Goal: Use online tool/utility

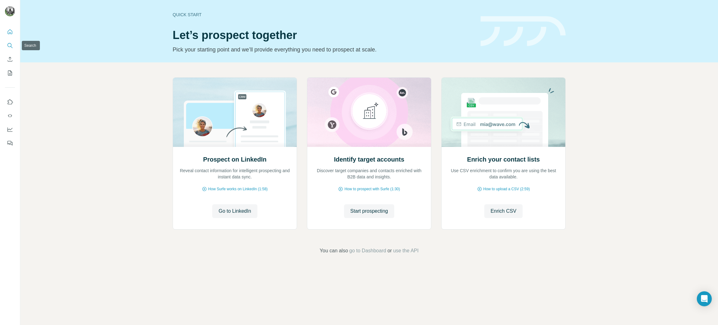
click at [9, 42] on button "Search" at bounding box center [10, 45] width 10 height 11
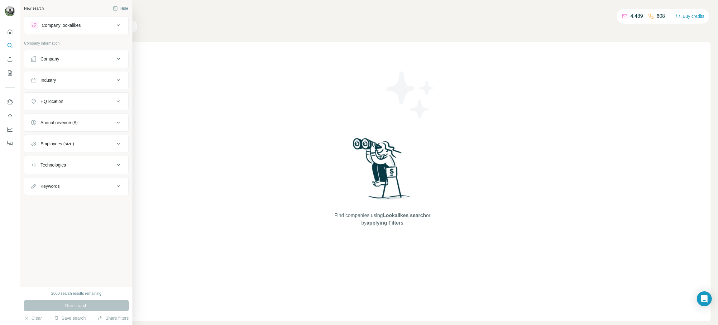
click at [115, 80] on icon at bounding box center [118, 79] width 7 height 7
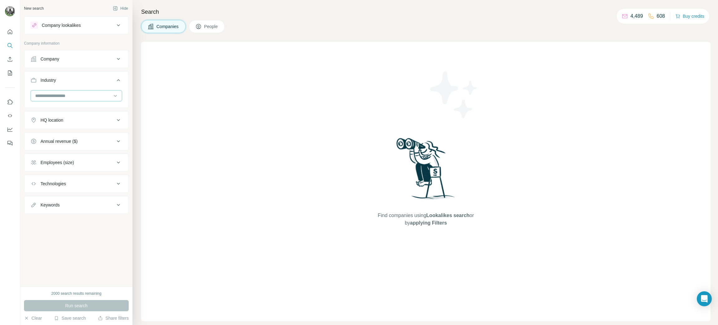
click at [91, 97] on input at bounding box center [73, 95] width 77 height 7
drag, startPoint x: 35, startPoint y: 110, endPoint x: 61, endPoint y: 122, distance: 29.2
click at [61, 123] on div "3D Printing 3D Technology Accounting Ad Network Adult Advanced Materials Advent…" at bounding box center [77, 127] width 92 height 48
click at [90, 94] on input at bounding box center [73, 95] width 77 height 7
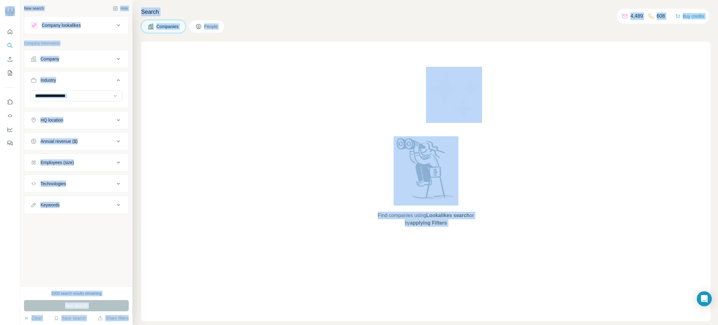
click at [233, 126] on div "Find companies using Lookalikes search or by applying Filters" at bounding box center [426, 181] width 570 height 279
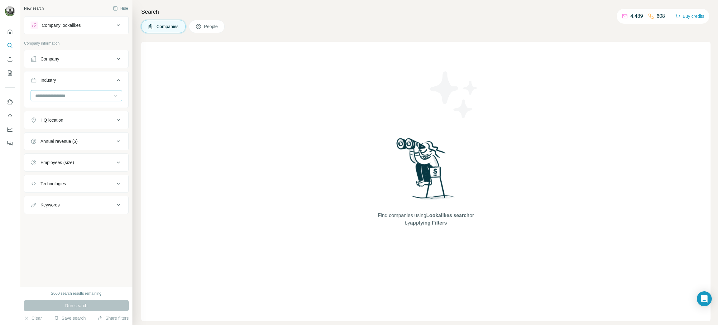
click at [113, 96] on icon at bounding box center [115, 96] width 6 height 6
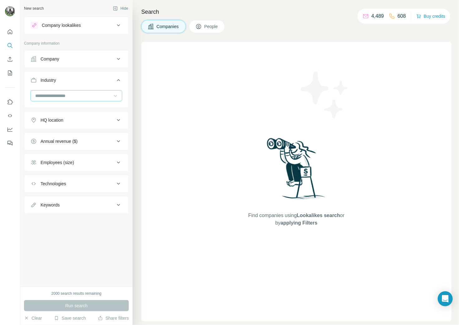
click at [114, 97] on icon at bounding box center [115, 96] width 6 height 6
click at [58, 104] on div "Baseball" at bounding box center [76, 101] width 81 height 6
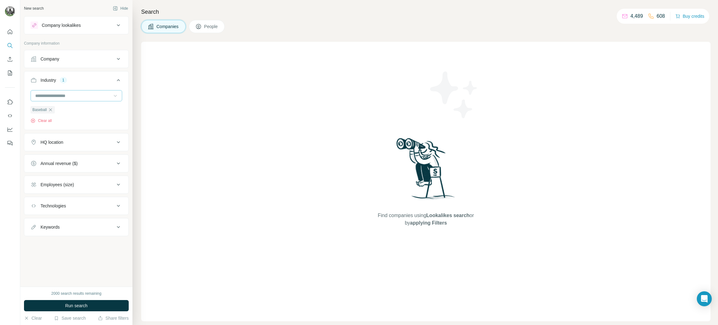
click at [50, 108] on icon "button" at bounding box center [50, 109] width 5 height 5
